Goal: Information Seeking & Learning: Check status

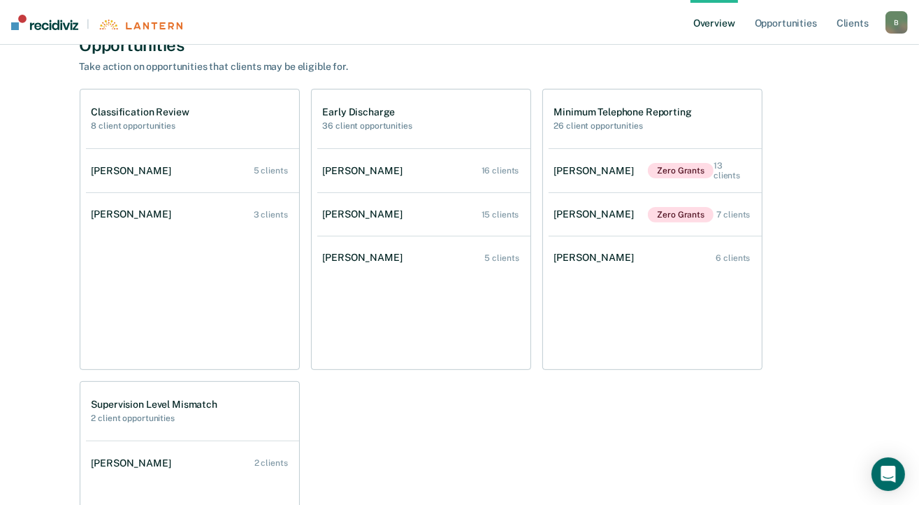
scroll to position [216, 0]
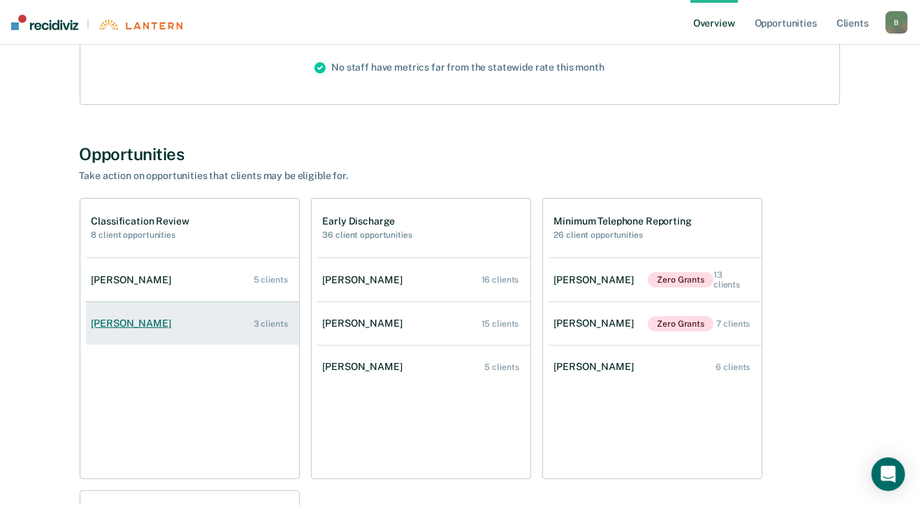
click at [140, 322] on div "[PERSON_NAME]" at bounding box center [134, 323] width 85 height 12
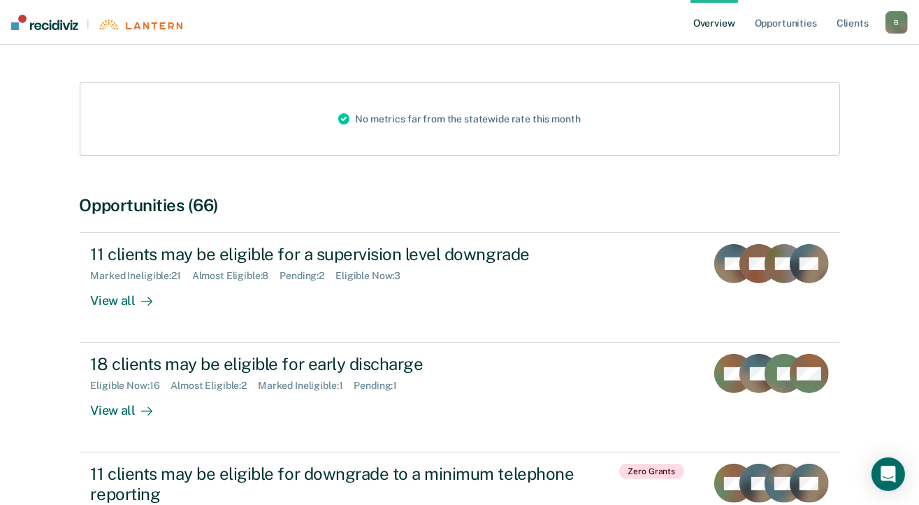
scroll to position [210, 0]
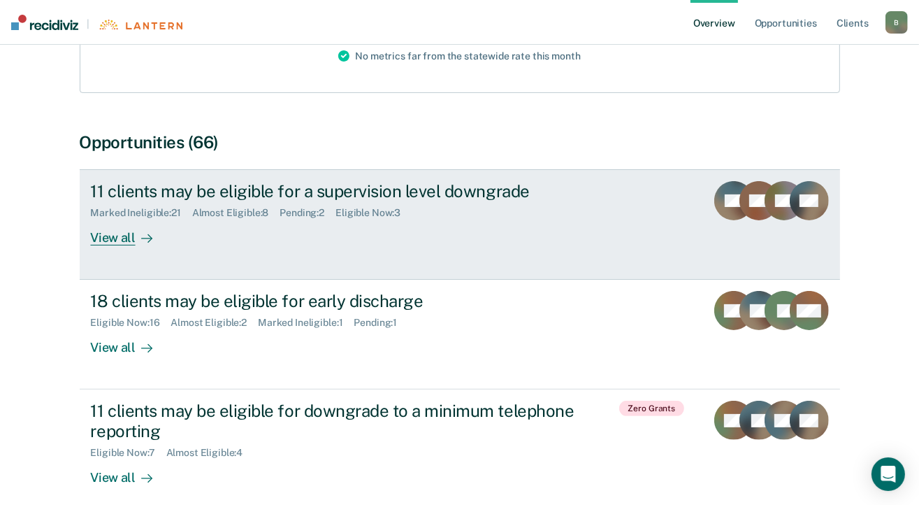
click at [120, 241] on div "View all" at bounding box center [130, 232] width 78 height 27
